Goal: Find specific page/section: Find specific page/section

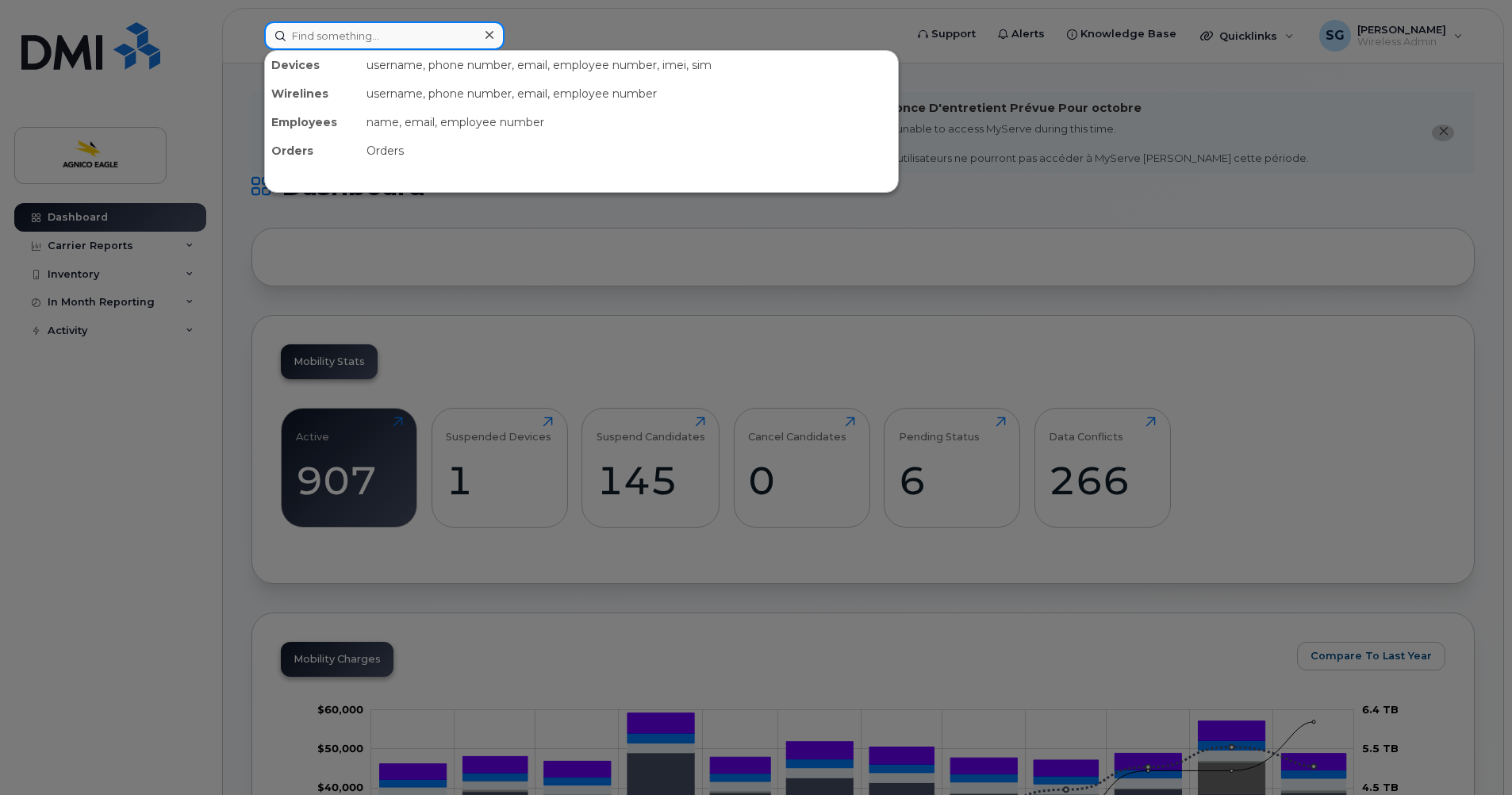
click at [334, 37] on input at bounding box center [385, 36] width 240 height 29
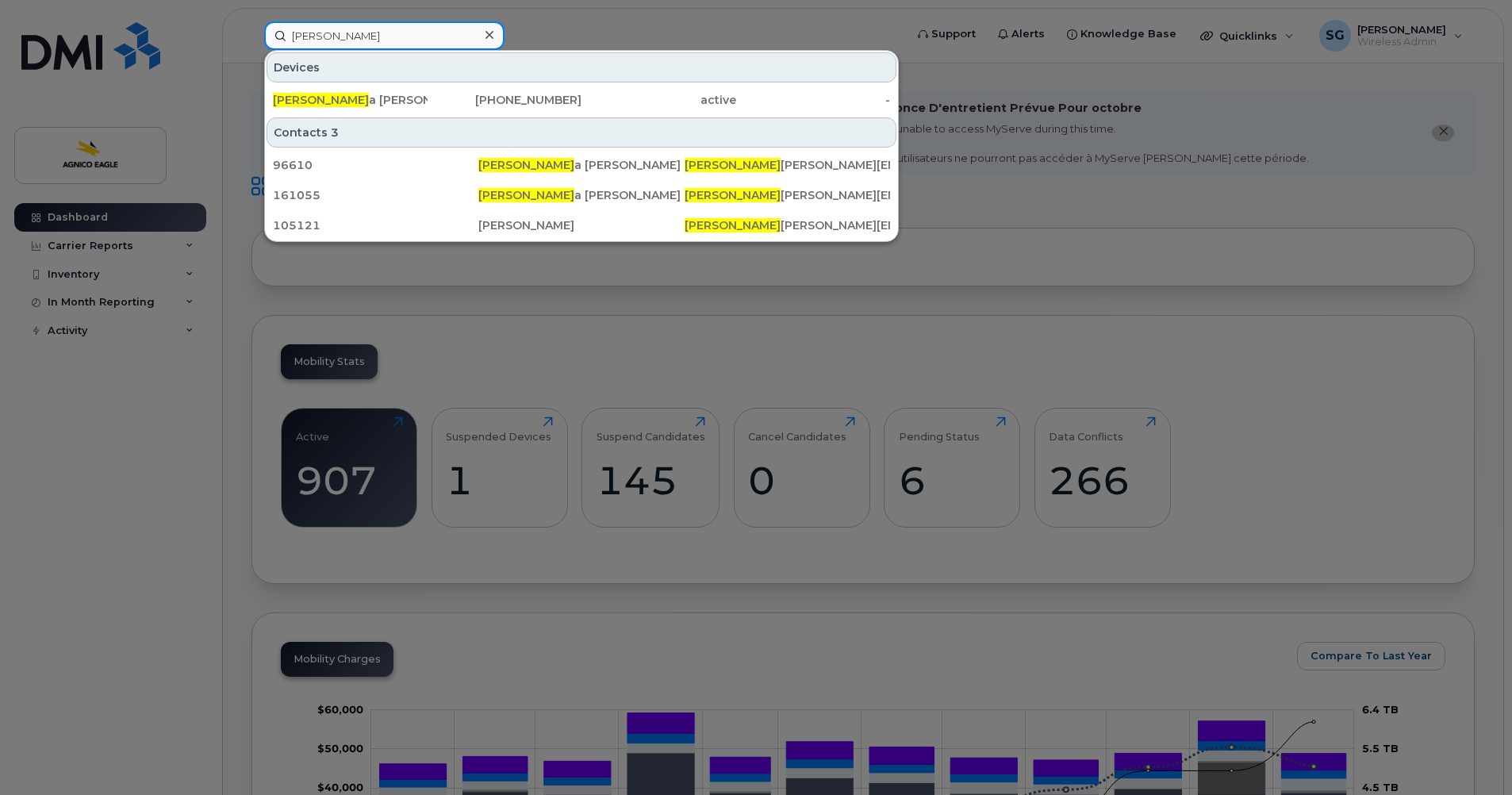
type input "[PERSON_NAME]"
click at [491, 35] on icon at bounding box center [490, 35] width 8 height 13
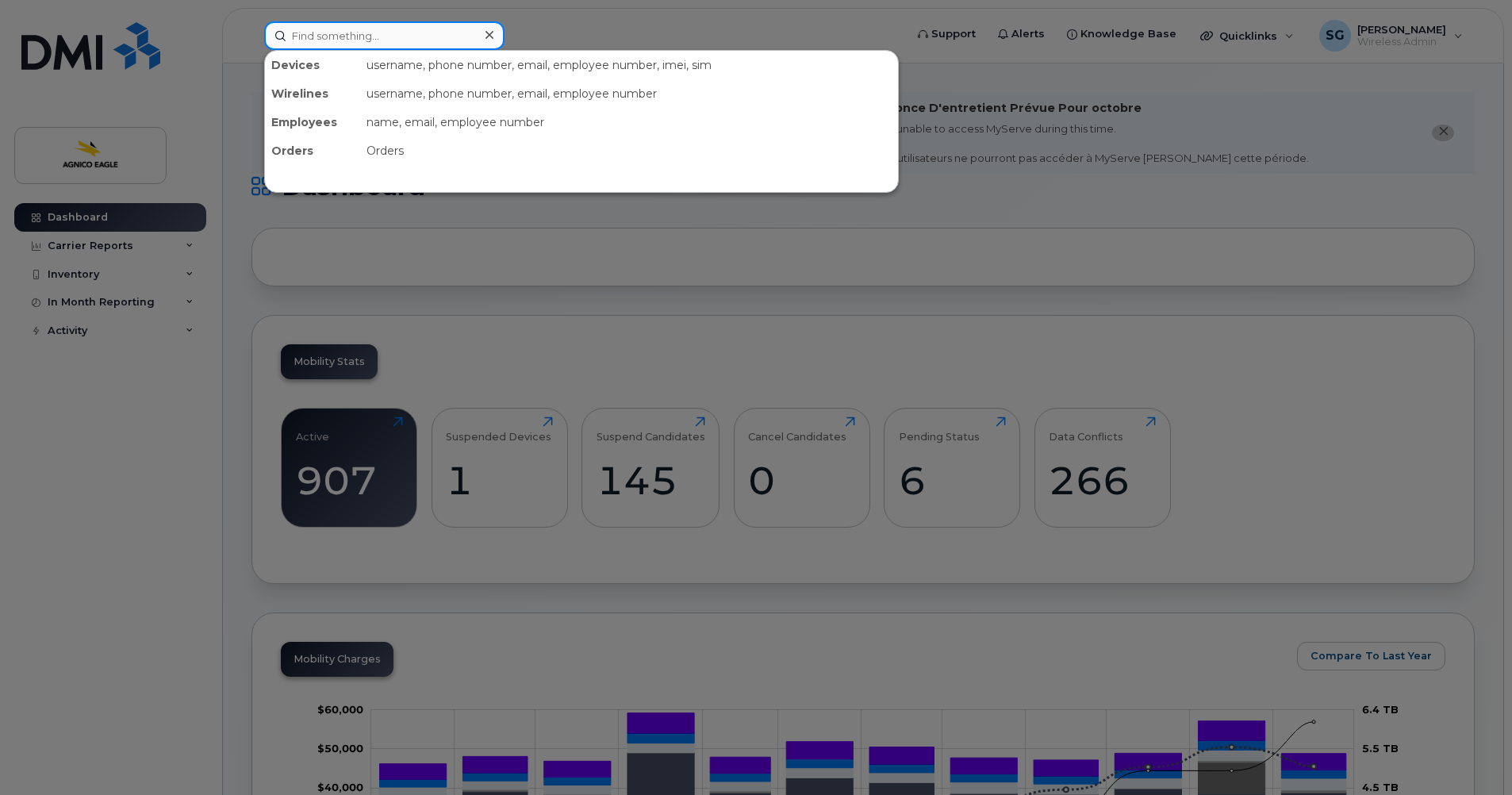
click at [343, 33] on input at bounding box center [385, 36] width 240 height 29
paste input "[PHONE_NUMBER]"
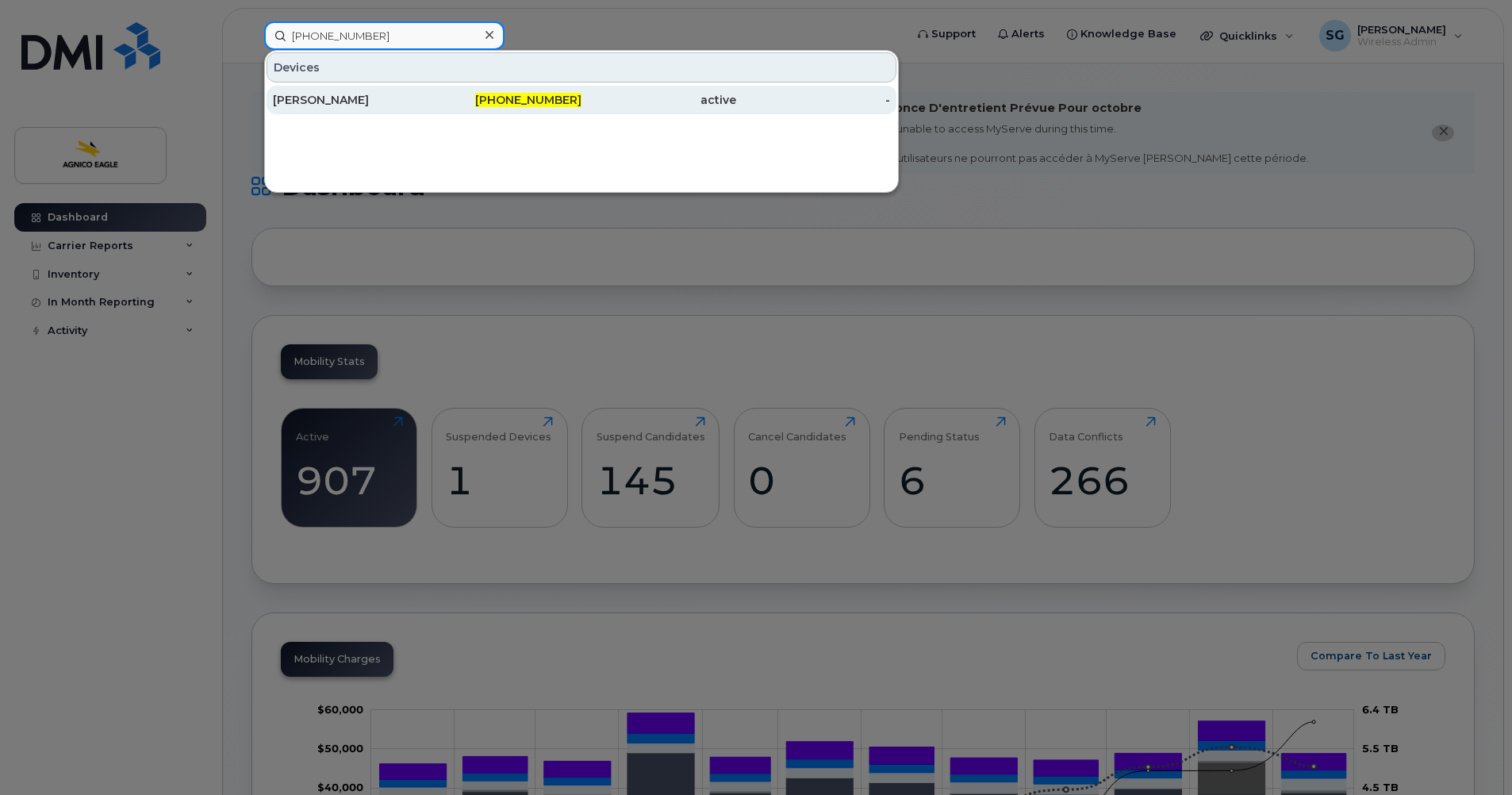
type input "[PHONE_NUMBER]"
click at [518, 100] on span "[PHONE_NUMBER]" at bounding box center [528, 100] width 106 height 14
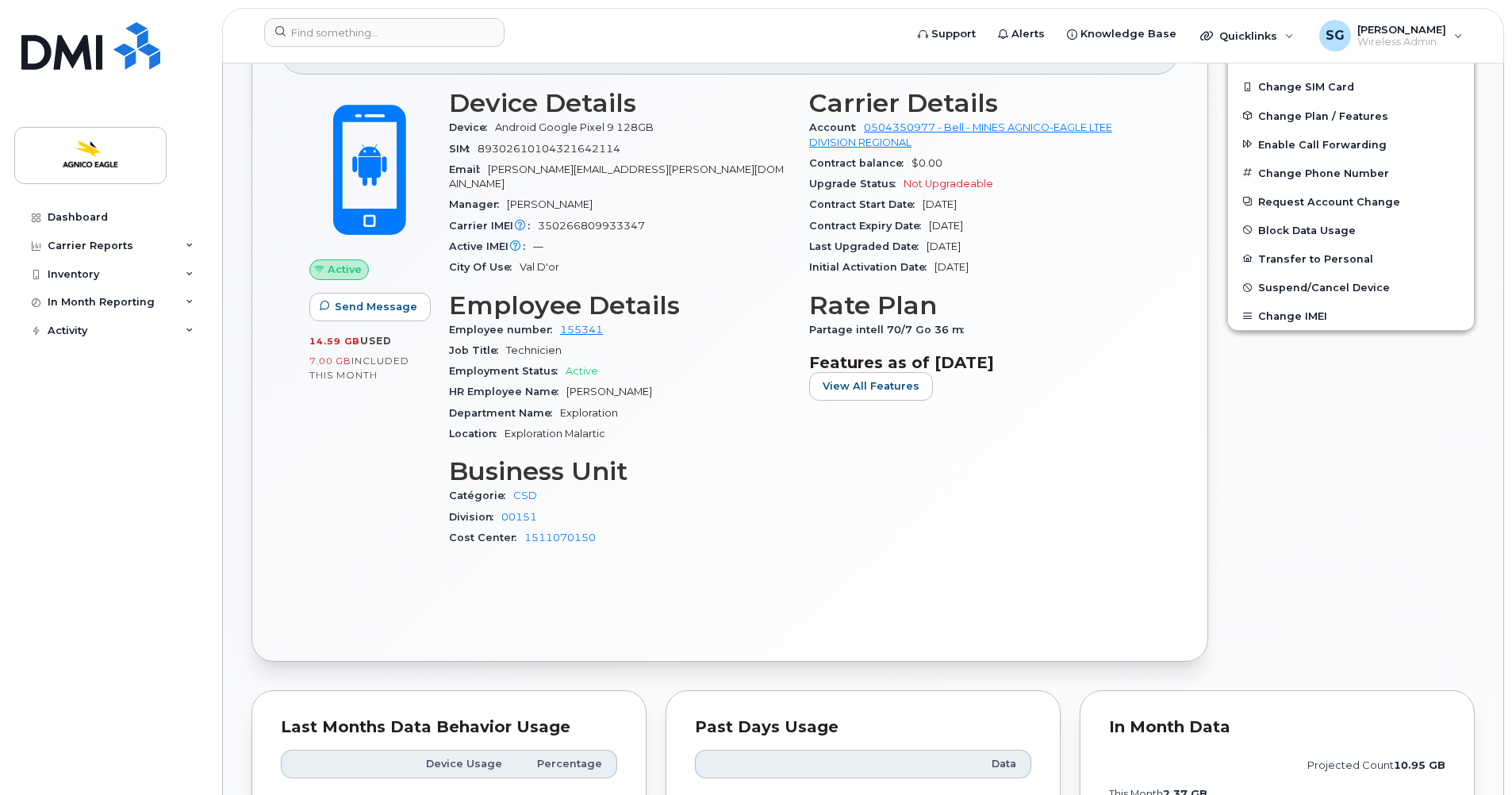
scroll to position [475, 0]
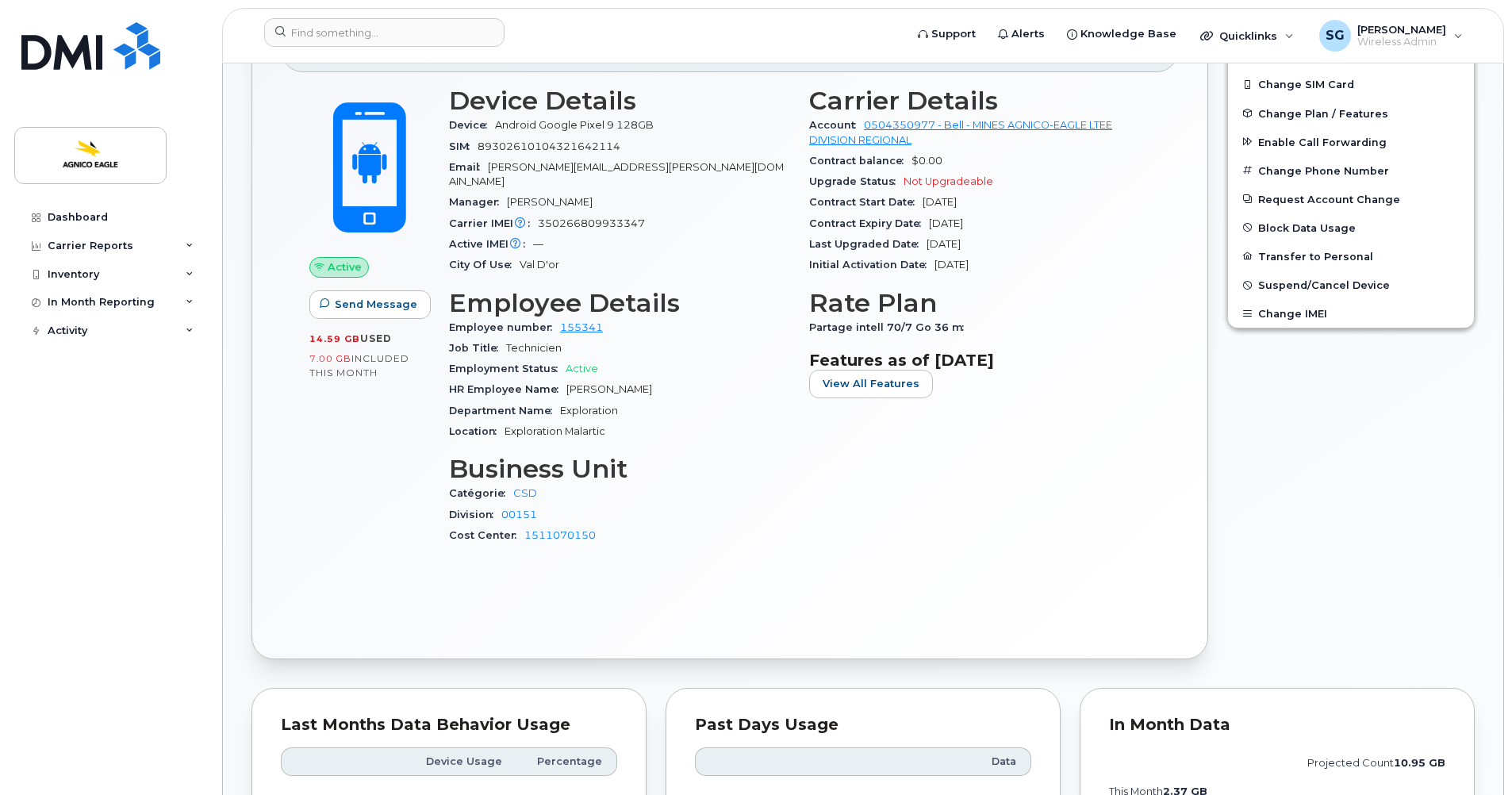
click at [1381, 444] on div "Edit Device / Employee Add Roaming Package Reset Voicemail Change SIM Card Chan…" at bounding box center [1350, 319] width 267 height 699
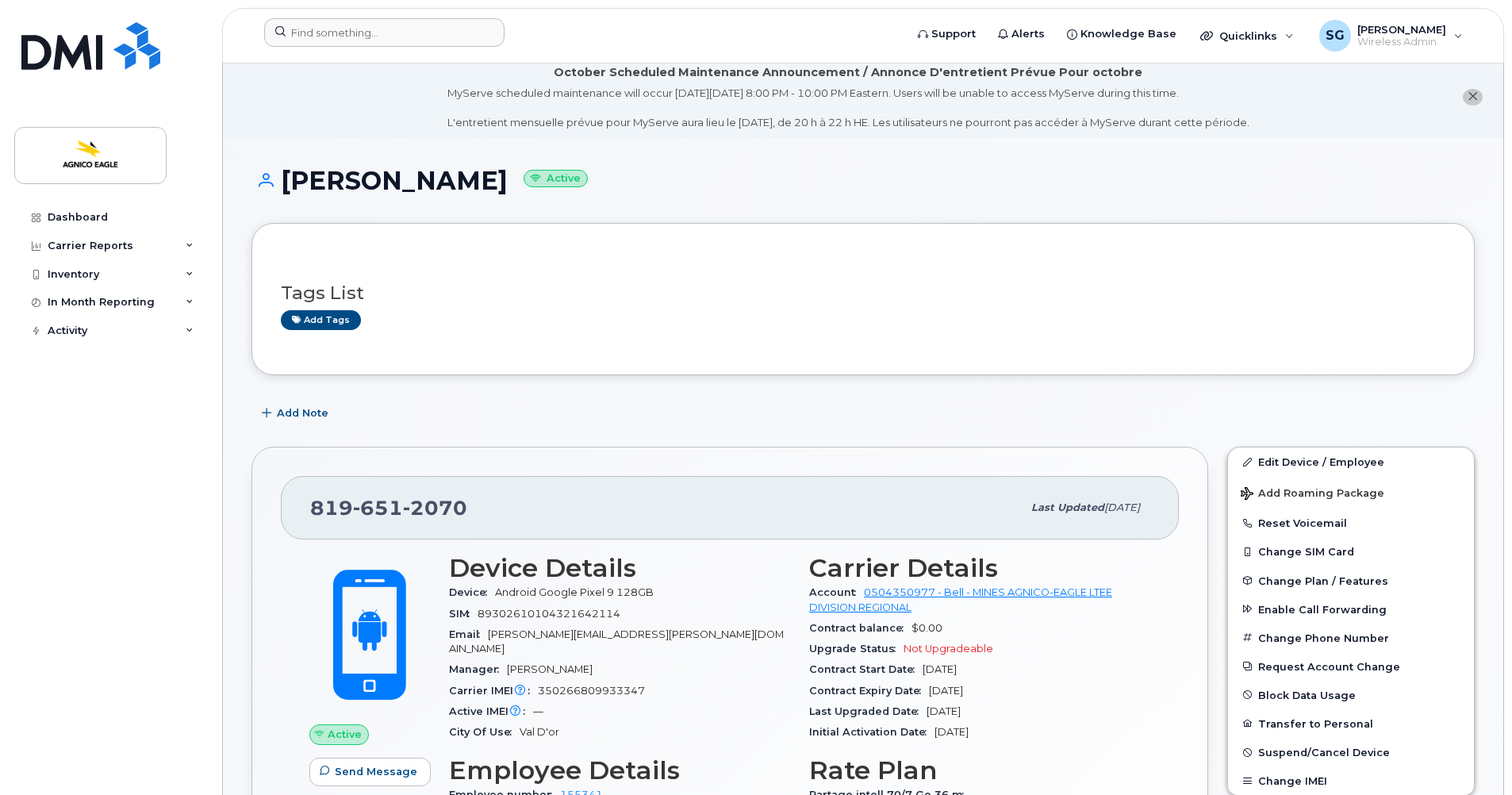
scroll to position [0, 0]
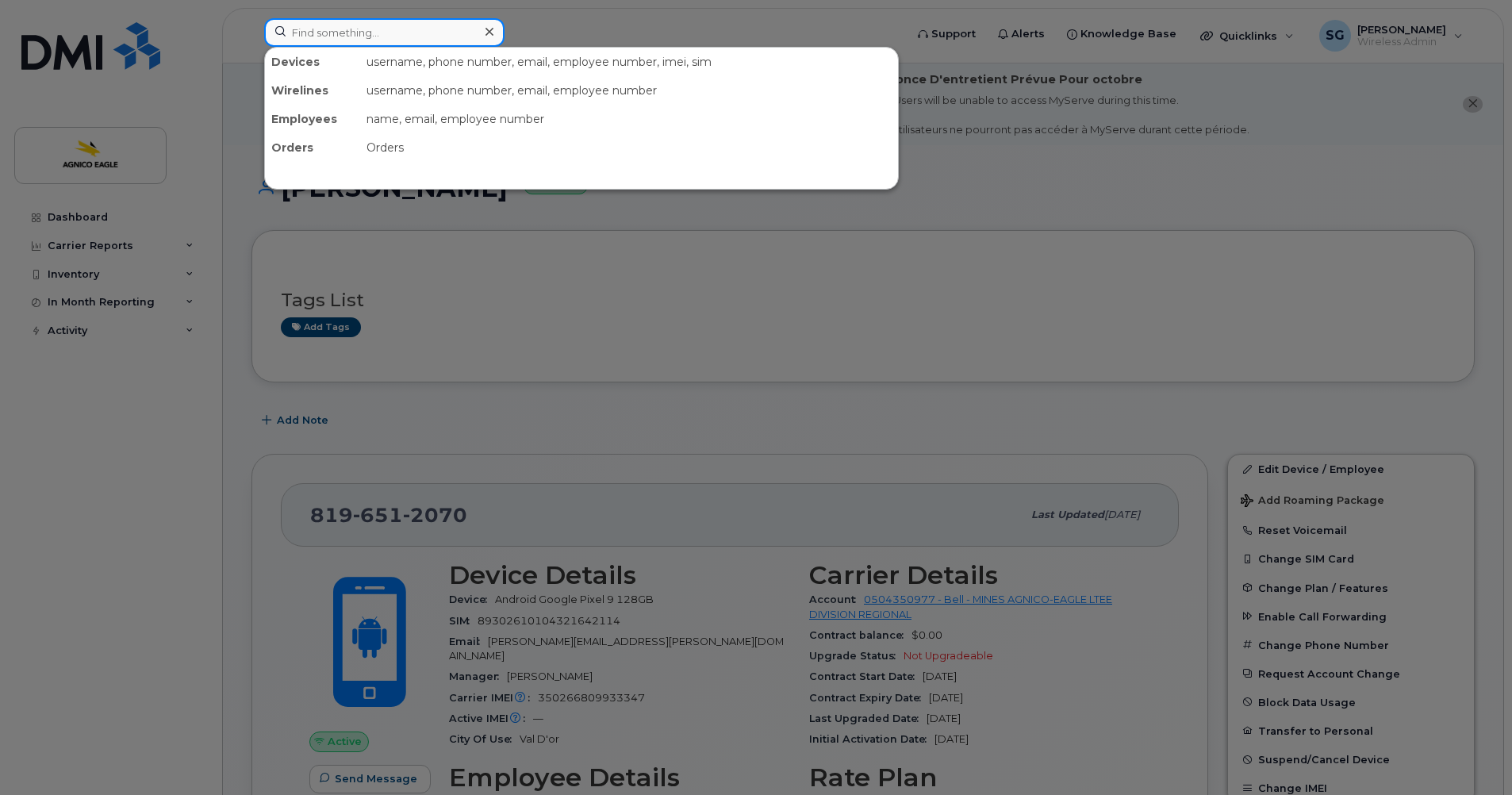
click at [398, 33] on input at bounding box center [385, 33] width 240 height 29
paste input "[PERSON_NAME]"
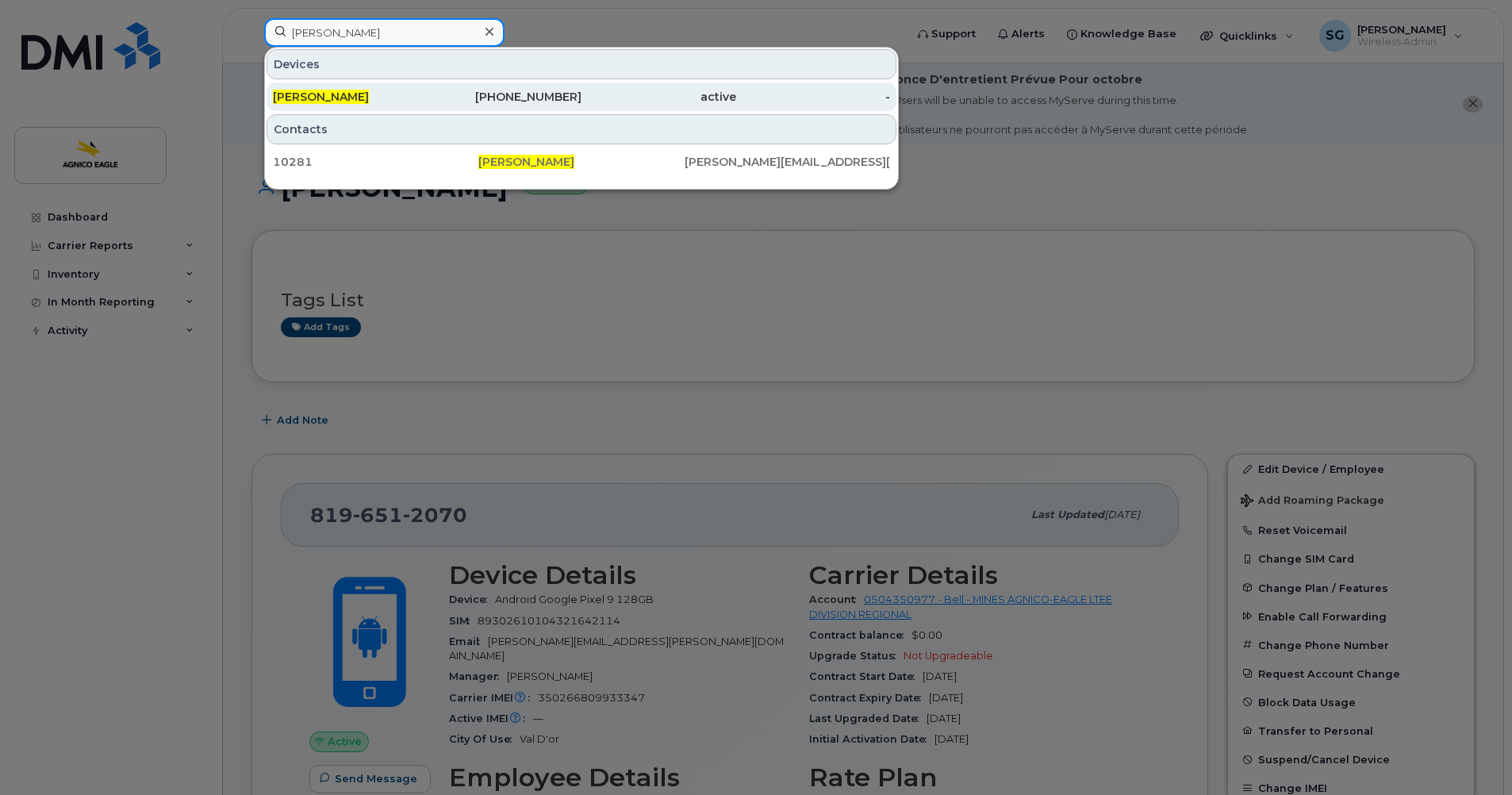
type input "[PERSON_NAME]"
click at [344, 92] on span "[PERSON_NAME]" at bounding box center [321, 97] width 96 height 14
